Goal: Task Accomplishment & Management: Manage account settings

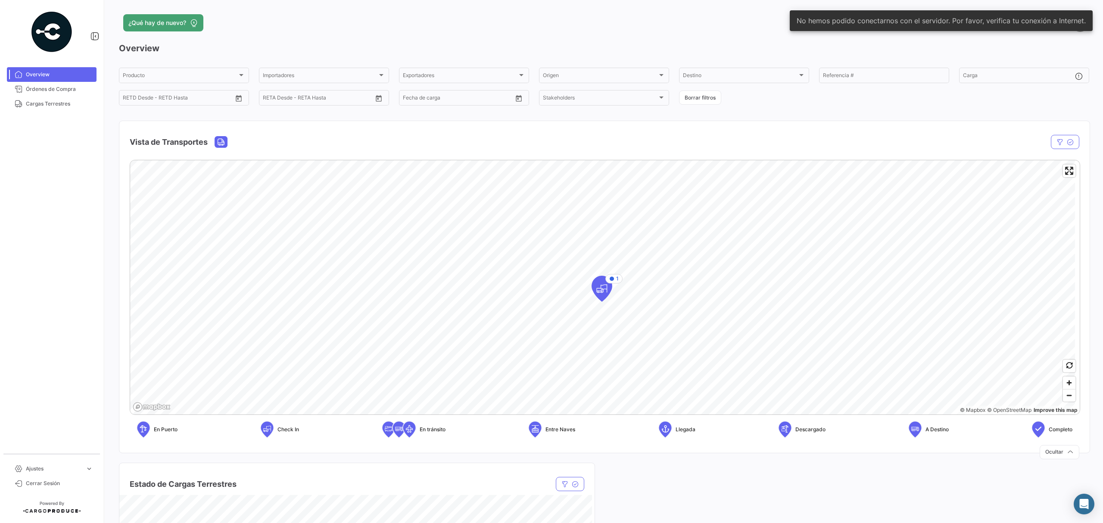
click at [1036, 27] on snack-bar-container "No hemos podido conectarnos con el servidor. Por favor, verifica tu conexión a …" at bounding box center [940, 20] width 303 height 21
click at [46, 92] on span "Órdenes de Compra" at bounding box center [59, 89] width 67 height 8
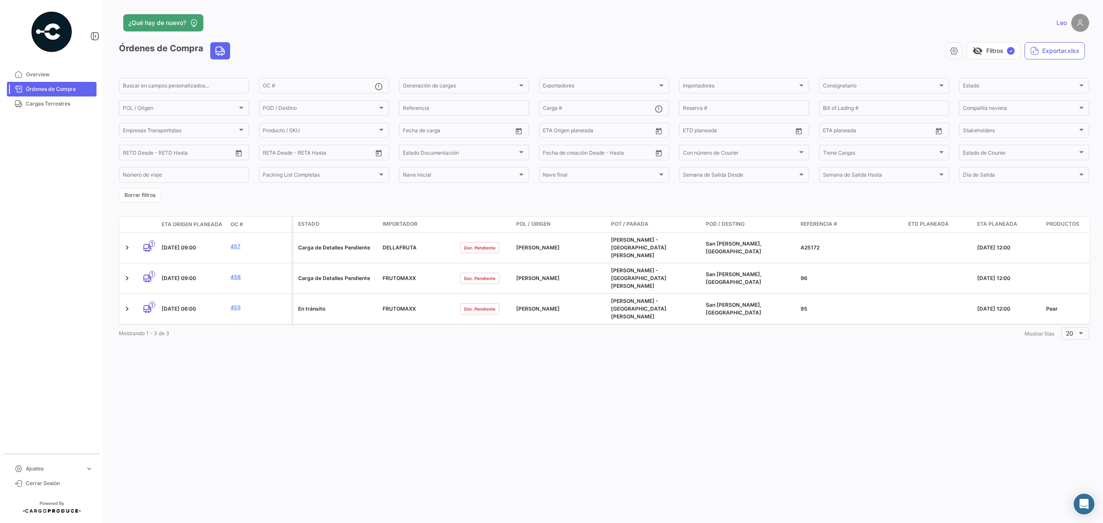
click at [918, 50] on div "visibility_off Filtros ✓ Exportar.xlsx" at bounding box center [663, 50] width 852 height 17
drag, startPoint x: 1001, startPoint y: 26, endPoint x: 768, endPoint y: 31, distance: 232.6
click at [768, 31] on div "Leo" at bounding box center [871, 23] width 436 height 18
click at [952, 46] on button "button" at bounding box center [953, 50] width 17 height 17
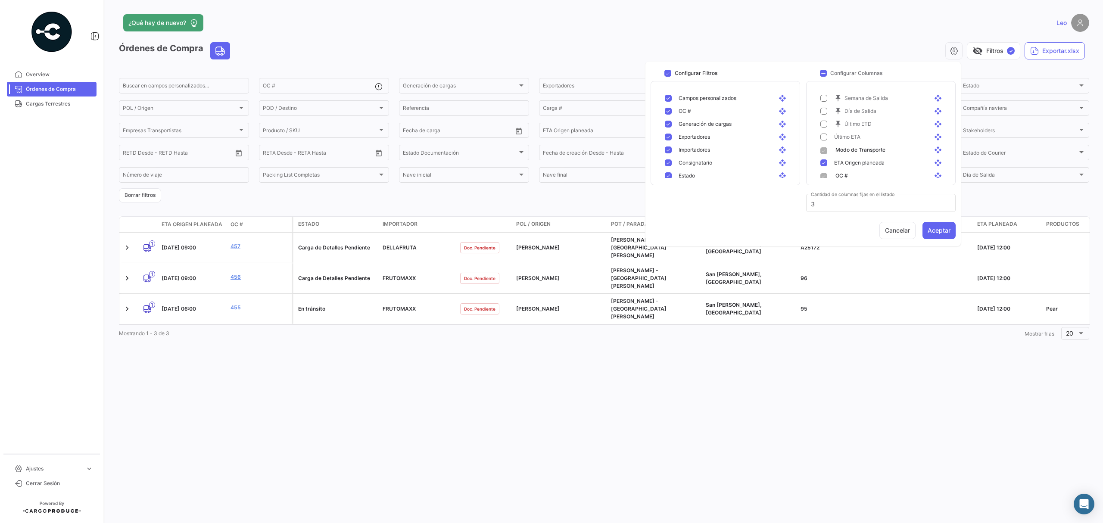
click at [828, 37] on app-header "¿Qué hay de nuevo? Leo" at bounding box center [604, 28] width 970 height 28
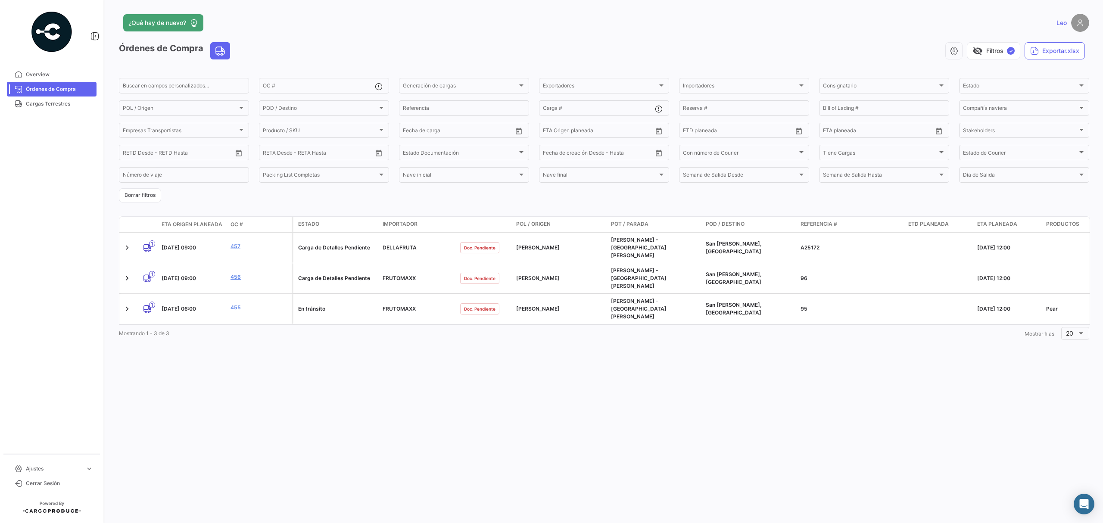
click at [843, 388] on div "¿Qué hay de nuevo? [PERSON_NAME] de Compra visibility_off Filtros ✓ Exportar.xl…" at bounding box center [603, 261] width 997 height 523
click at [821, 302] on datatable-body "1 [DATE] 09:00 457 Carga de Detalles Pendiente DELLAFRUTA Doc. Pendiente [GEOGR…" at bounding box center [604, 279] width 971 height 92
click at [49, 460] on mat-nav-list "Ajustes expand_more Cerrar Sesión" at bounding box center [51, 474] width 103 height 33
click at [50, 466] on span "Ajustes" at bounding box center [54, 469] width 56 height 8
click at [54, 463] on span "Ajustes" at bounding box center [54, 462] width 56 height 8
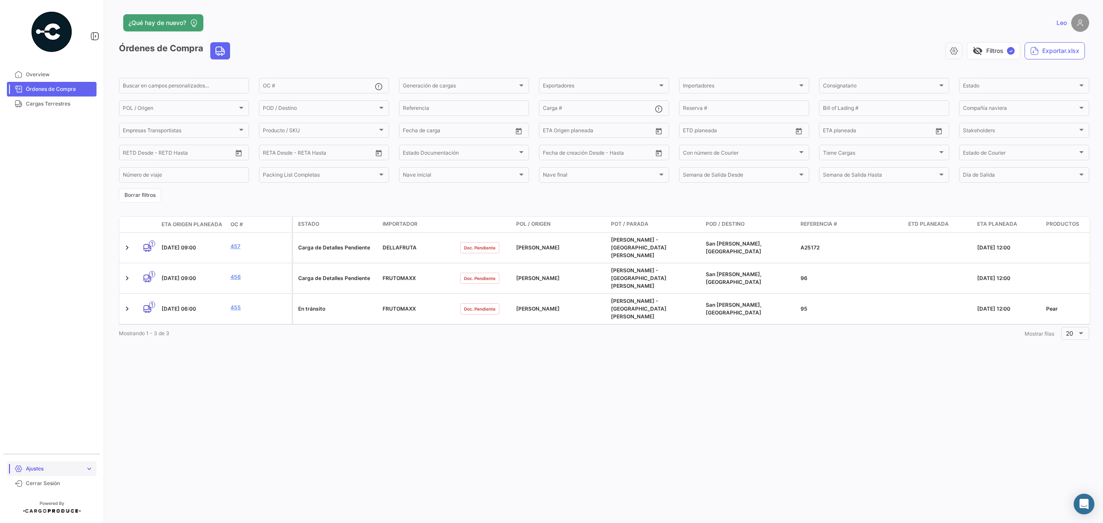
click at [54, 463] on link "Ajustes expand_more" at bounding box center [52, 468] width 90 height 15
click at [55, 462] on span "Ajustes" at bounding box center [54, 462] width 56 height 8
click at [71, 98] on link "Cargas Terrestres" at bounding box center [52, 103] width 90 height 15
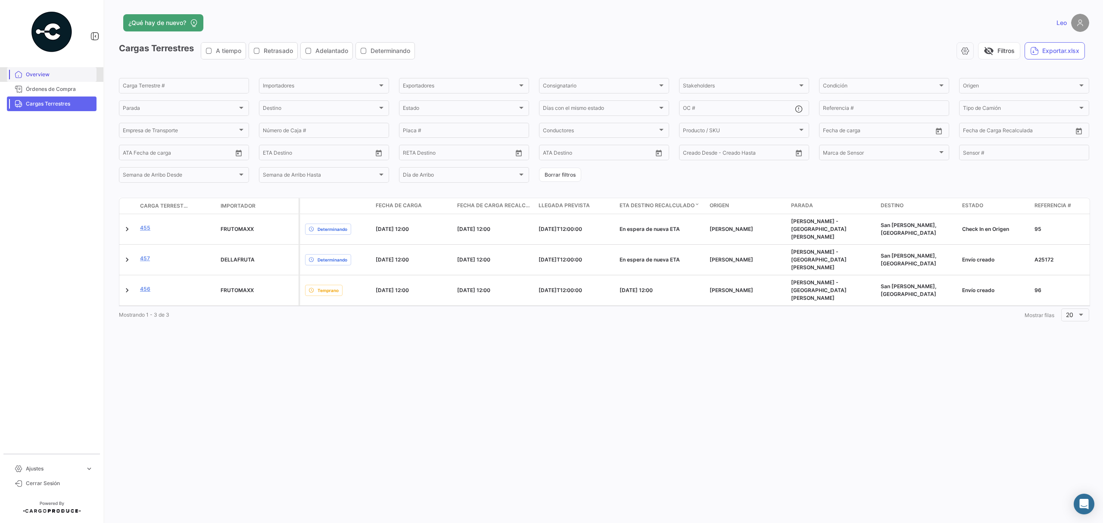
click at [23, 78] on link "Overview" at bounding box center [52, 74] width 90 height 15
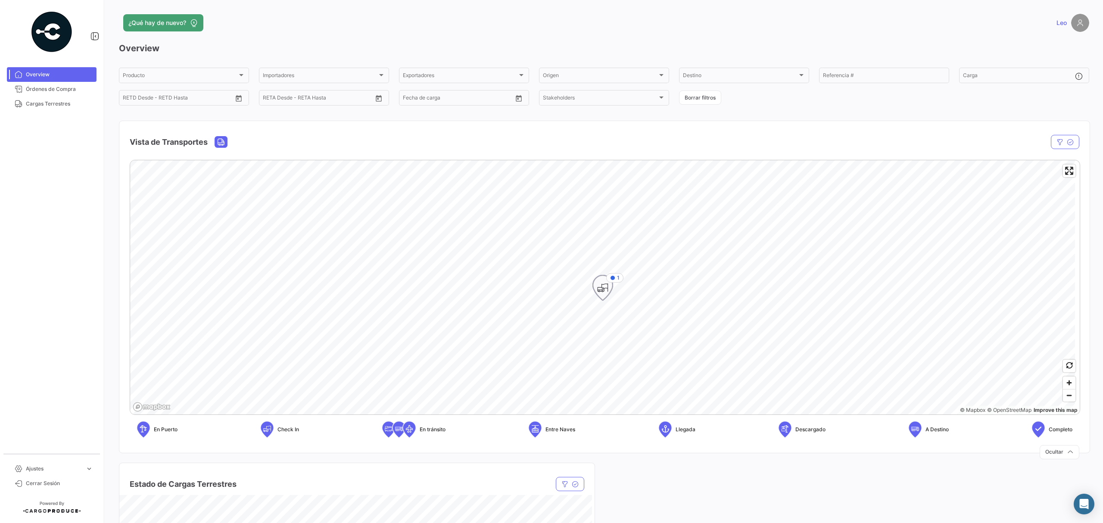
scroll to position [340, 0]
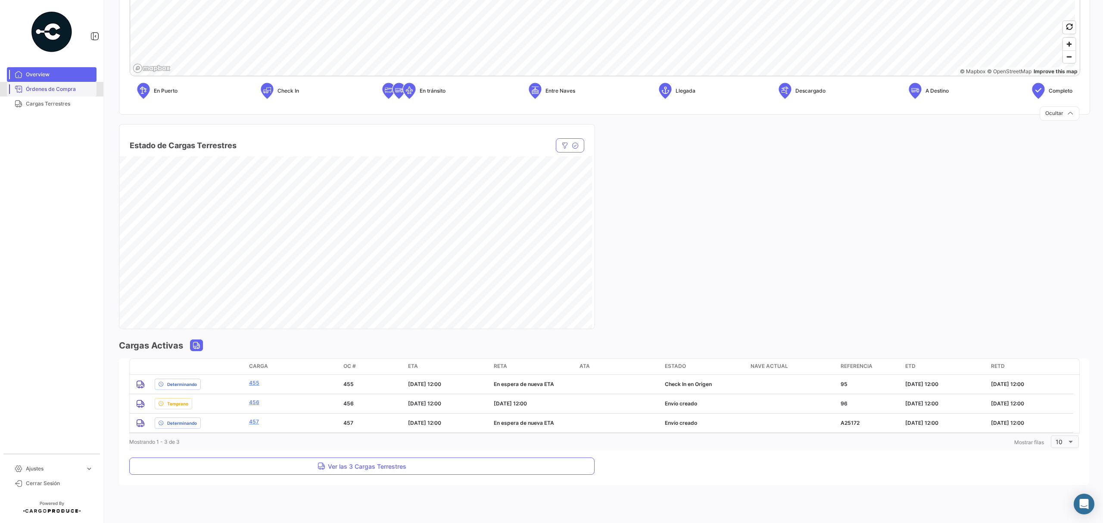
click at [49, 92] on link "Órdenes de Compra" at bounding box center [52, 89] width 90 height 15
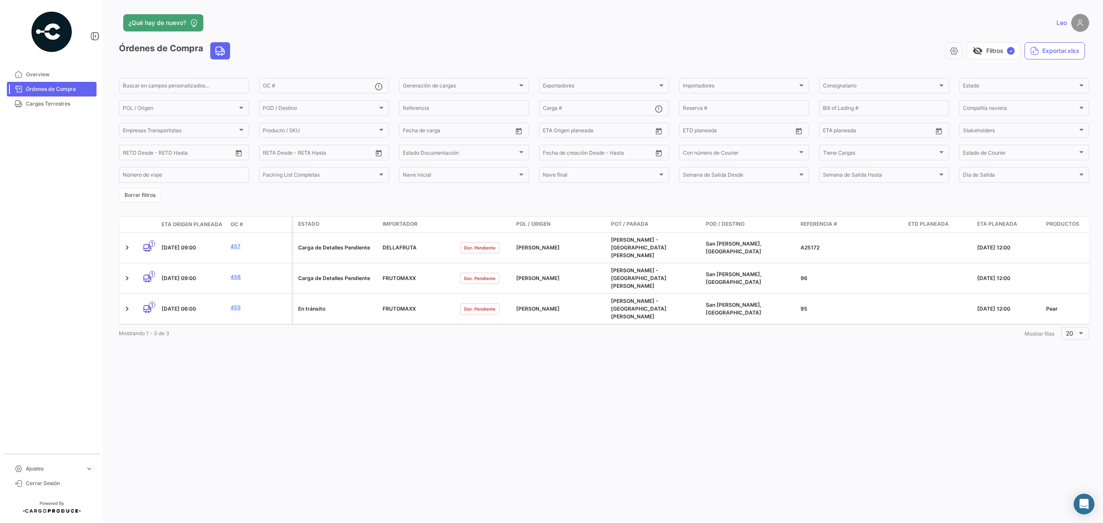
click at [1051, 19] on div "Leo" at bounding box center [871, 23] width 436 height 18
click at [1056, 18] on link "Leo" at bounding box center [1072, 23] width 33 height 18
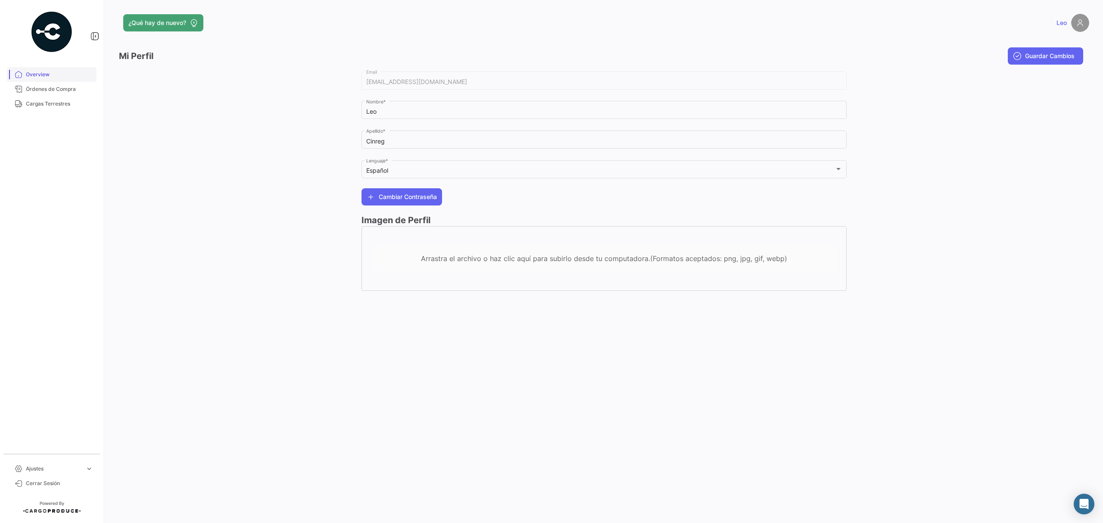
drag, startPoint x: 40, startPoint y: 90, endPoint x: 37, endPoint y: 81, distance: 9.5
click at [40, 90] on span "Órdenes de Compra" at bounding box center [59, 89] width 67 height 8
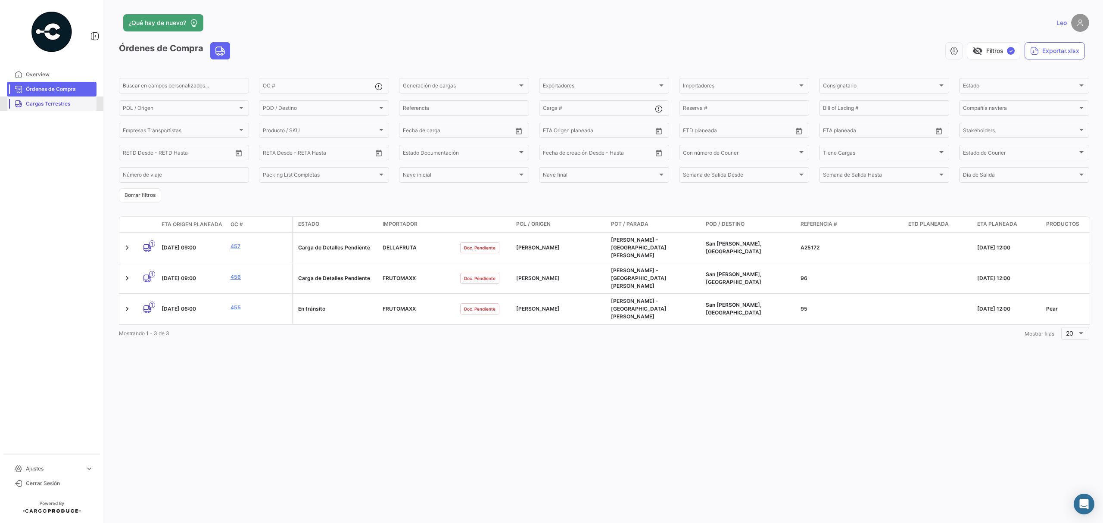
click at [61, 104] on span "Cargas Terrestres" at bounding box center [59, 104] width 67 height 8
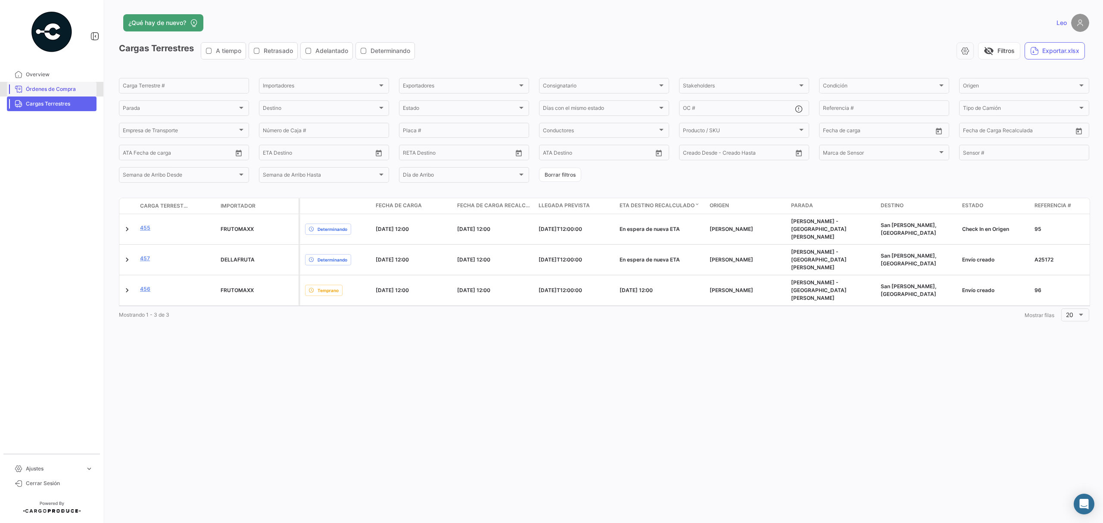
click at [78, 86] on span "Órdenes de Compra" at bounding box center [59, 89] width 67 height 8
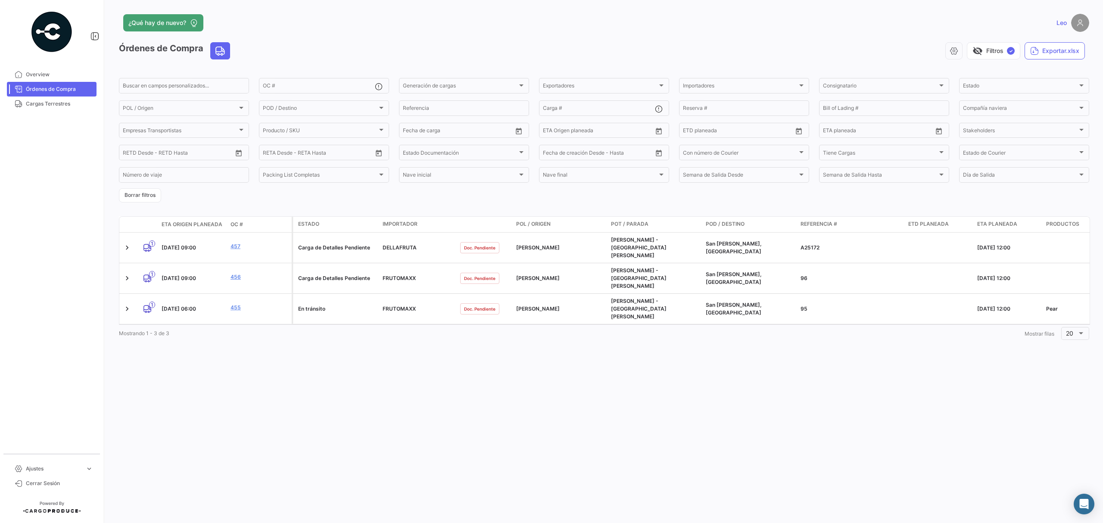
click at [627, 390] on div "¿Qué hay de nuevo? [PERSON_NAME] de Compra visibility_off Filtros ✓ Exportar.xl…" at bounding box center [603, 261] width 997 height 523
click at [146, 195] on button "Borrar filtros" at bounding box center [140, 195] width 42 height 14
click at [146, 196] on button "Borrar filtros" at bounding box center [140, 195] width 42 height 14
click at [22, 75] on icon at bounding box center [19, 75] width 8 height 8
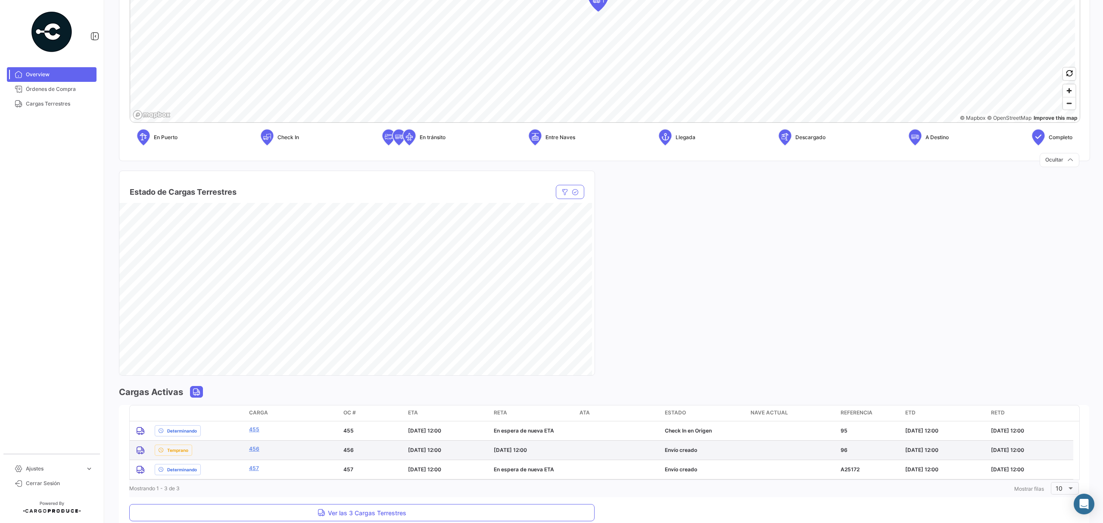
scroll to position [340, 0]
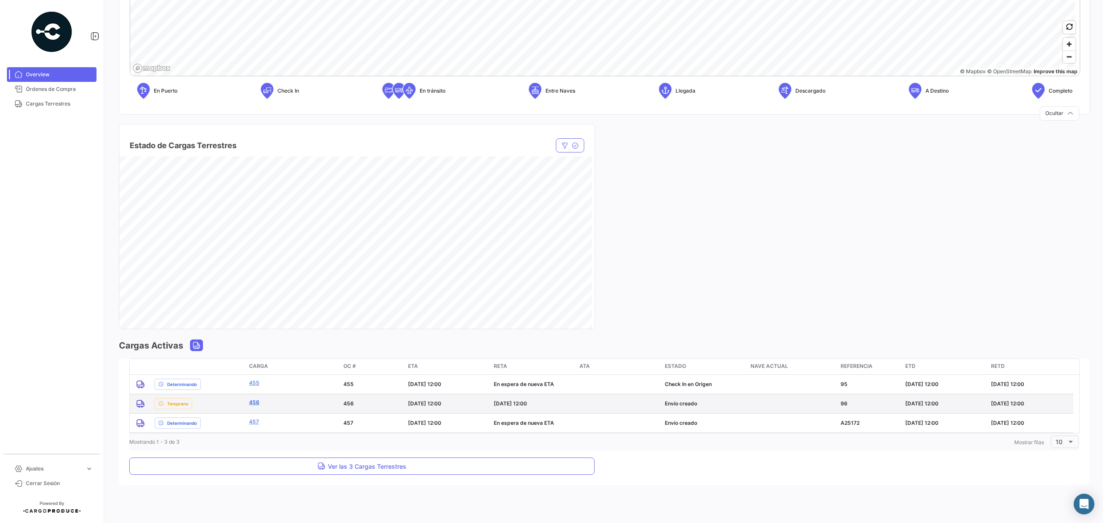
click at [258, 405] on link "456" at bounding box center [254, 402] width 10 height 8
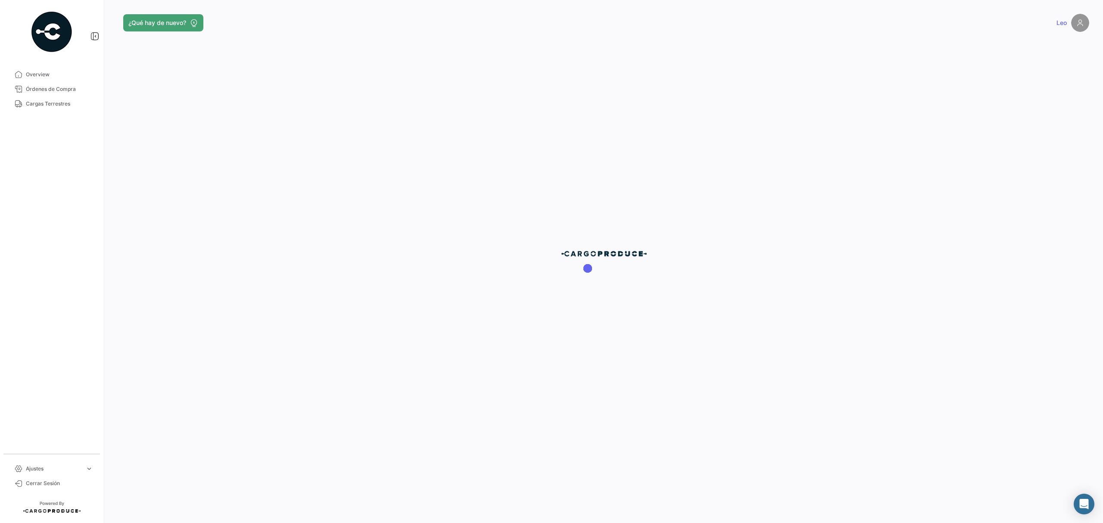
click at [252, 401] on div at bounding box center [603, 261] width 997 height 523
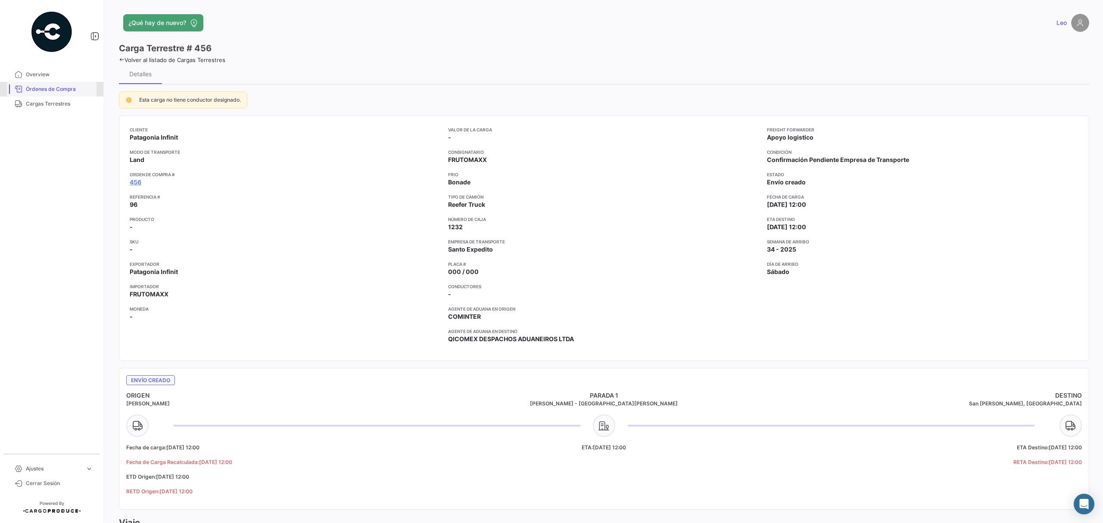
click at [72, 88] on span "Órdenes de Compra" at bounding box center [59, 89] width 67 height 8
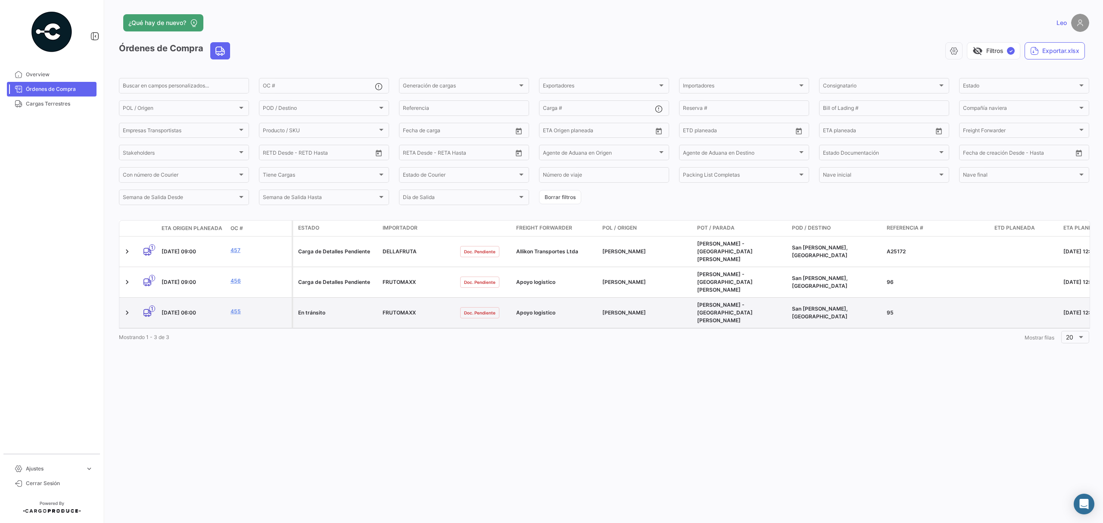
click at [234, 308] on div "455" at bounding box center [259, 313] width 58 height 10
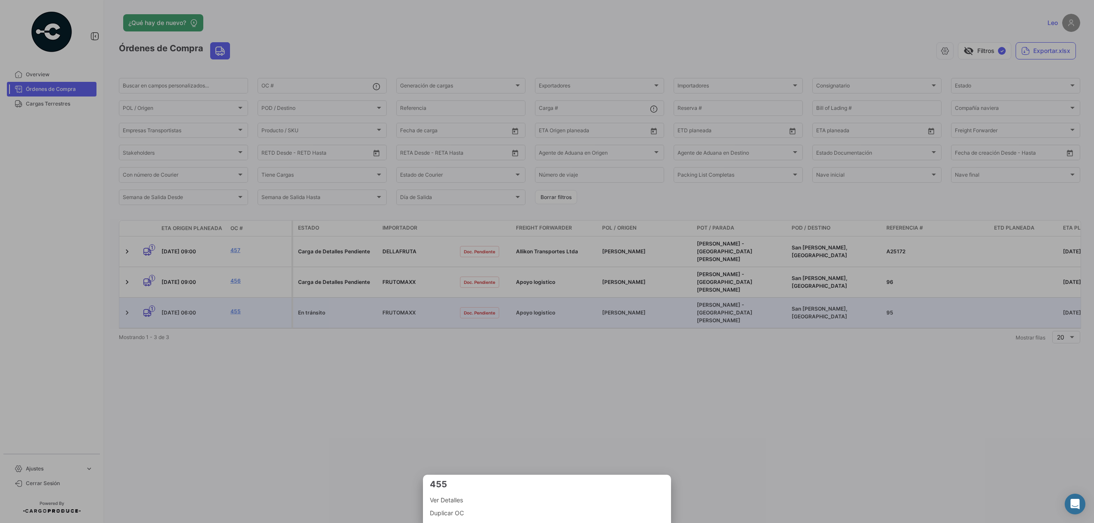
click at [233, 283] on div at bounding box center [547, 261] width 1094 height 523
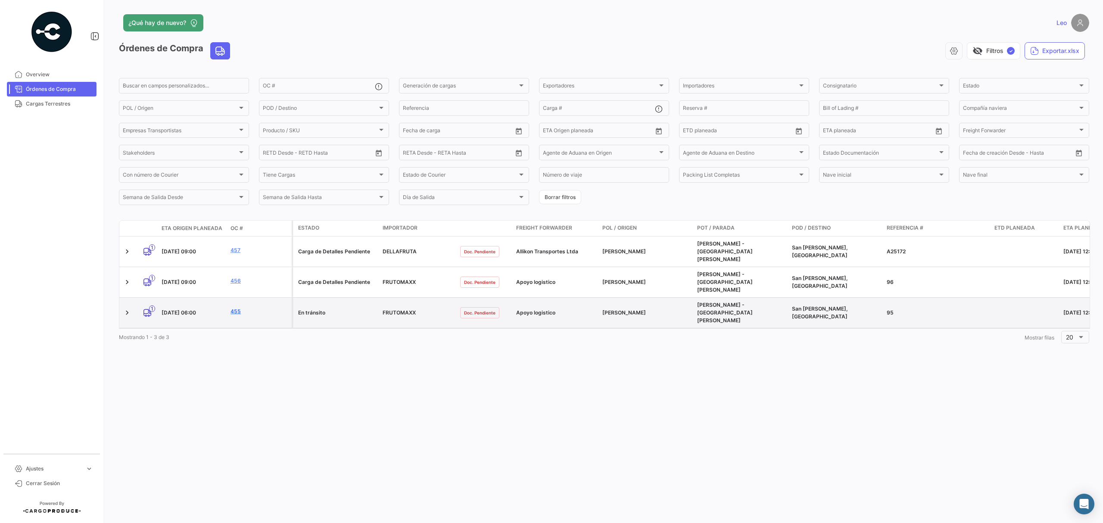
click at [235, 308] on link "455" at bounding box center [259, 312] width 58 height 8
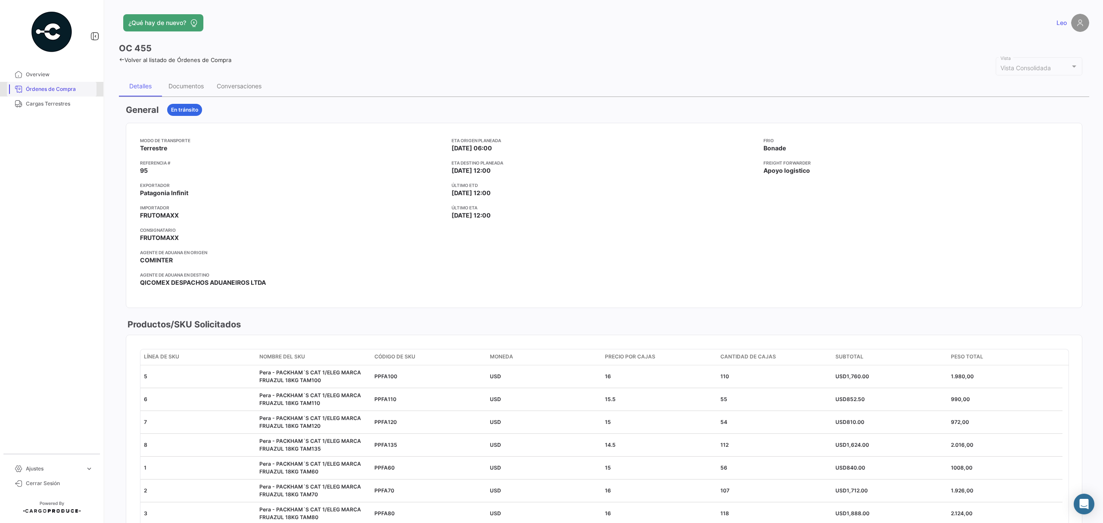
click at [53, 87] on span "Órdenes de Compra" at bounding box center [59, 89] width 67 height 8
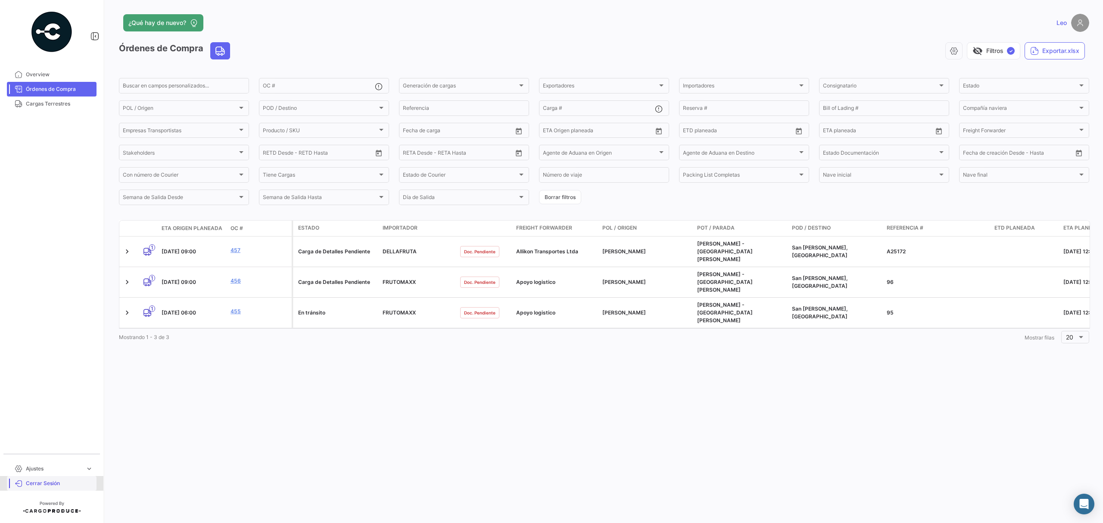
click at [71, 478] on link "Cerrar Sesión" at bounding box center [52, 483] width 90 height 15
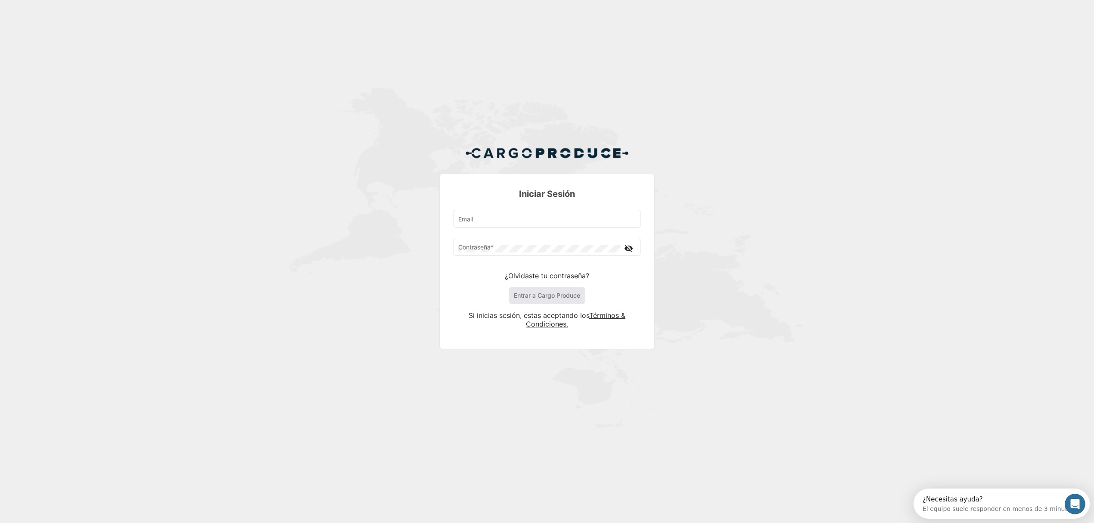
click at [727, 314] on div "Iniciar Sesión Email Contraseña * visibility_off ¿Olvidaste tu contraseña? Entr…" at bounding box center [547, 251] width 1094 height 502
click at [588, 218] on input "Email" at bounding box center [547, 220] width 178 height 7
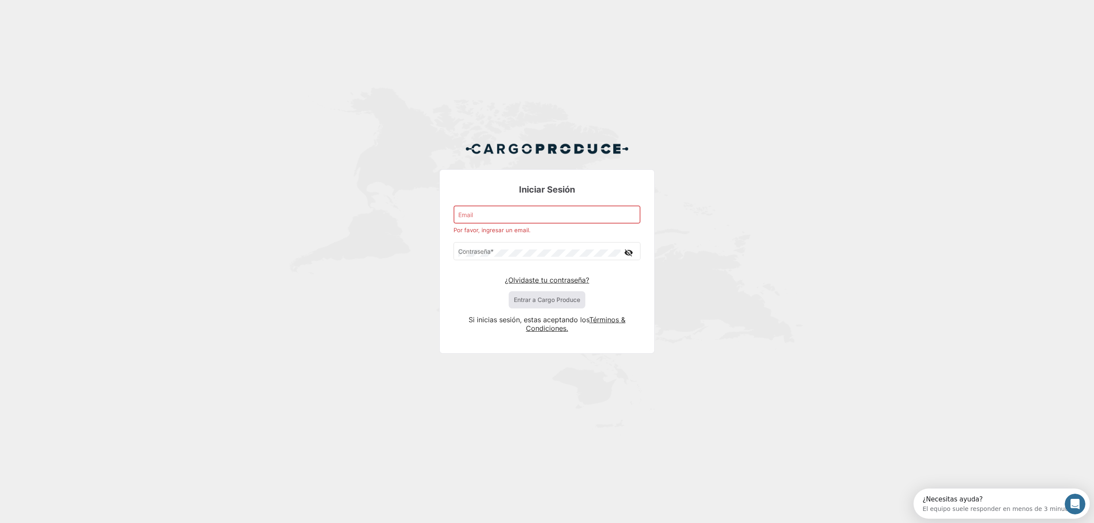
click at [796, 229] on div "Iniciar Sesión Email Por favor, ingresar un email. Contraseña * visibility_off …" at bounding box center [547, 251] width 1094 height 502
click at [1080, 503] on icon "Abrir Intercom Messenger" at bounding box center [1084, 504] width 14 height 14
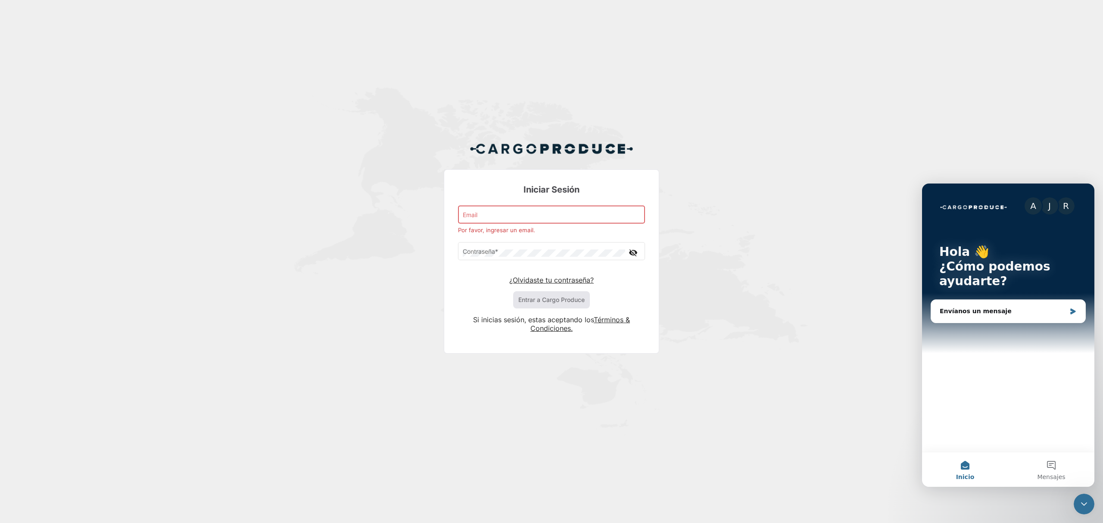
click at [826, 469] on div "Iniciar Sesión Email Por favor, ingresar un email. Contraseña * visibility_off …" at bounding box center [551, 251] width 1103 height 502
click at [787, 438] on div "Iniciar Sesión Email Por favor, ingresar un email. Contraseña * visibility_off …" at bounding box center [551, 251] width 1103 height 502
drag, startPoint x: 1079, startPoint y: 501, endPoint x: 2145, endPoint y: 985, distance: 1170.8
click at [1079, 501] on icon "Cerrar Intercom Messenger" at bounding box center [1083, 504] width 10 height 10
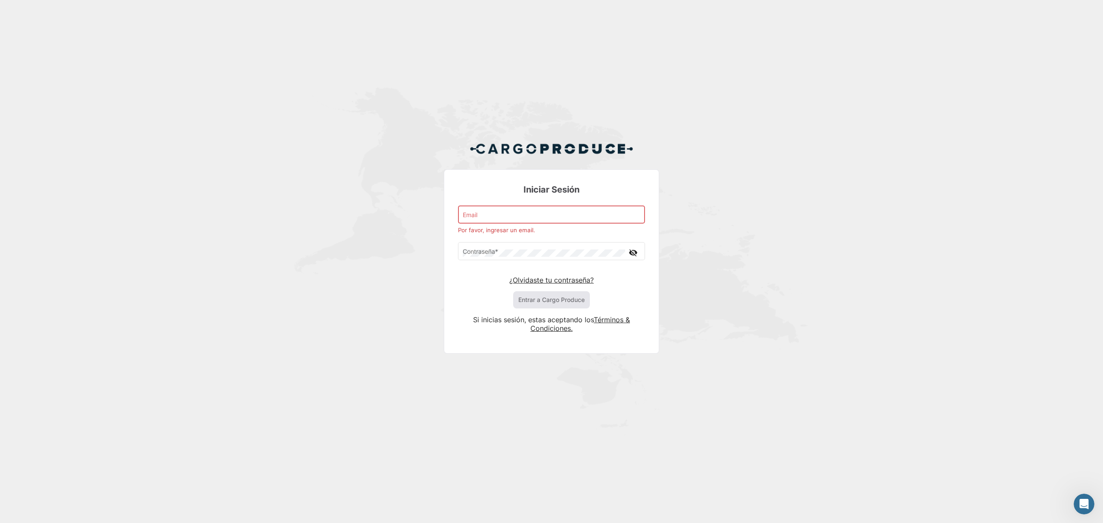
click at [564, 209] on div "Email" at bounding box center [552, 214] width 178 height 20
click at [564, 214] on input "Email" at bounding box center [552, 216] width 178 height 7
click at [765, 171] on div "Iniciar Sesión Email Por favor, ingresar un email. Contraseña * visibility_off …" at bounding box center [551, 251] width 1103 height 502
click at [971, 403] on div "Iniciar Sesión Email Por favor, ingresar un email. Contraseña * visibility_off …" at bounding box center [551, 251] width 1103 height 502
click at [486, 214] on input "Email" at bounding box center [552, 216] width 178 height 7
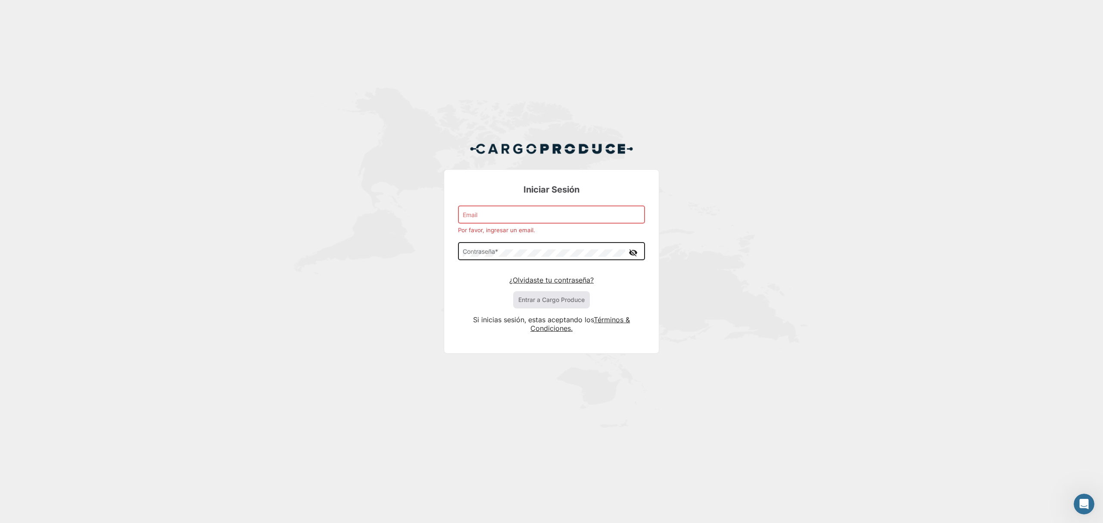
type input "[PERSON_NAME][EMAIL_ADDRESS][DOMAIN_NAME]"
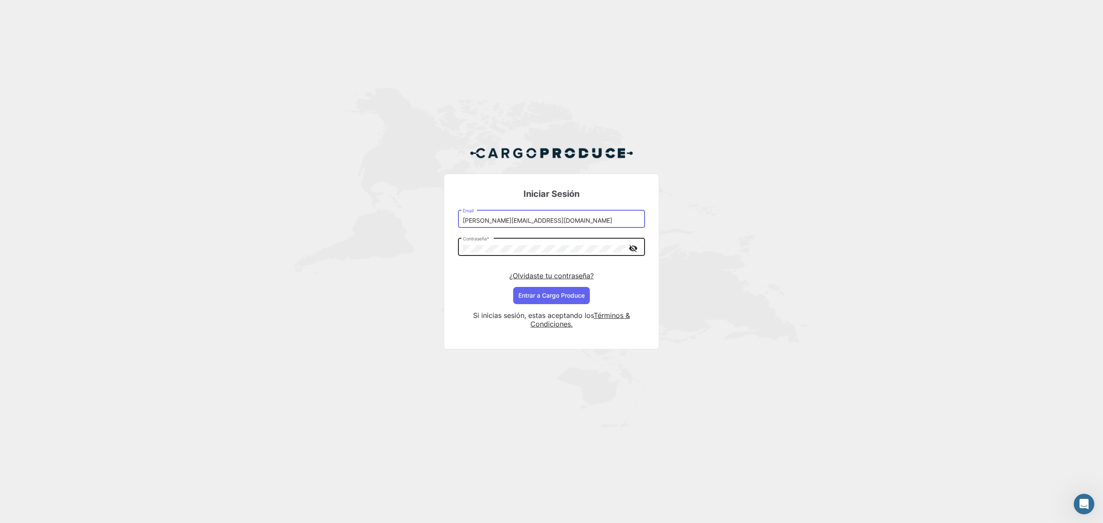
click at [513, 287] on button "Entrar a Cargo Produce" at bounding box center [551, 295] width 77 height 17
